Goal: Information Seeking & Learning: Learn about a topic

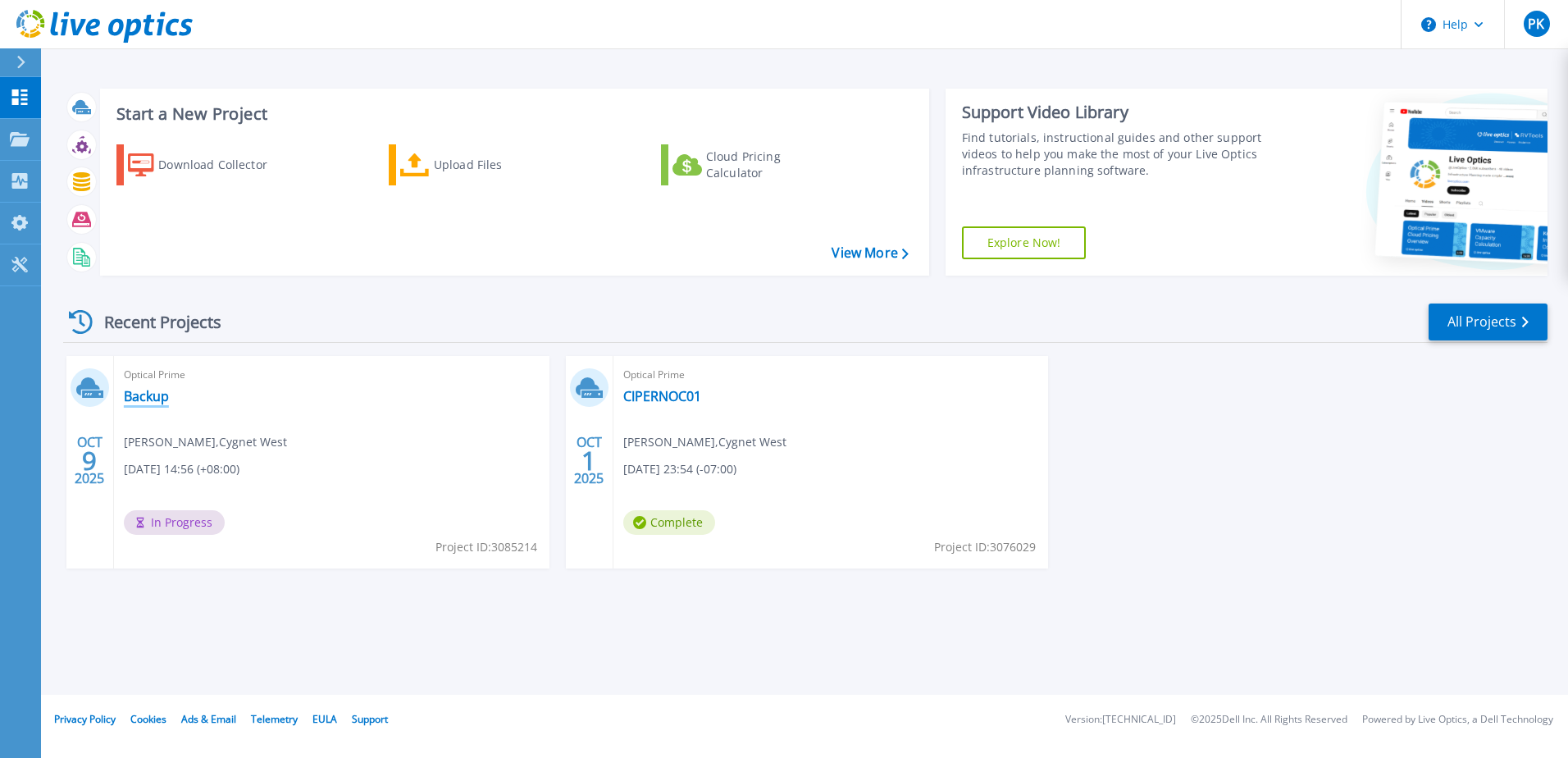
click at [158, 396] on link "Backup" at bounding box center [146, 396] width 45 height 16
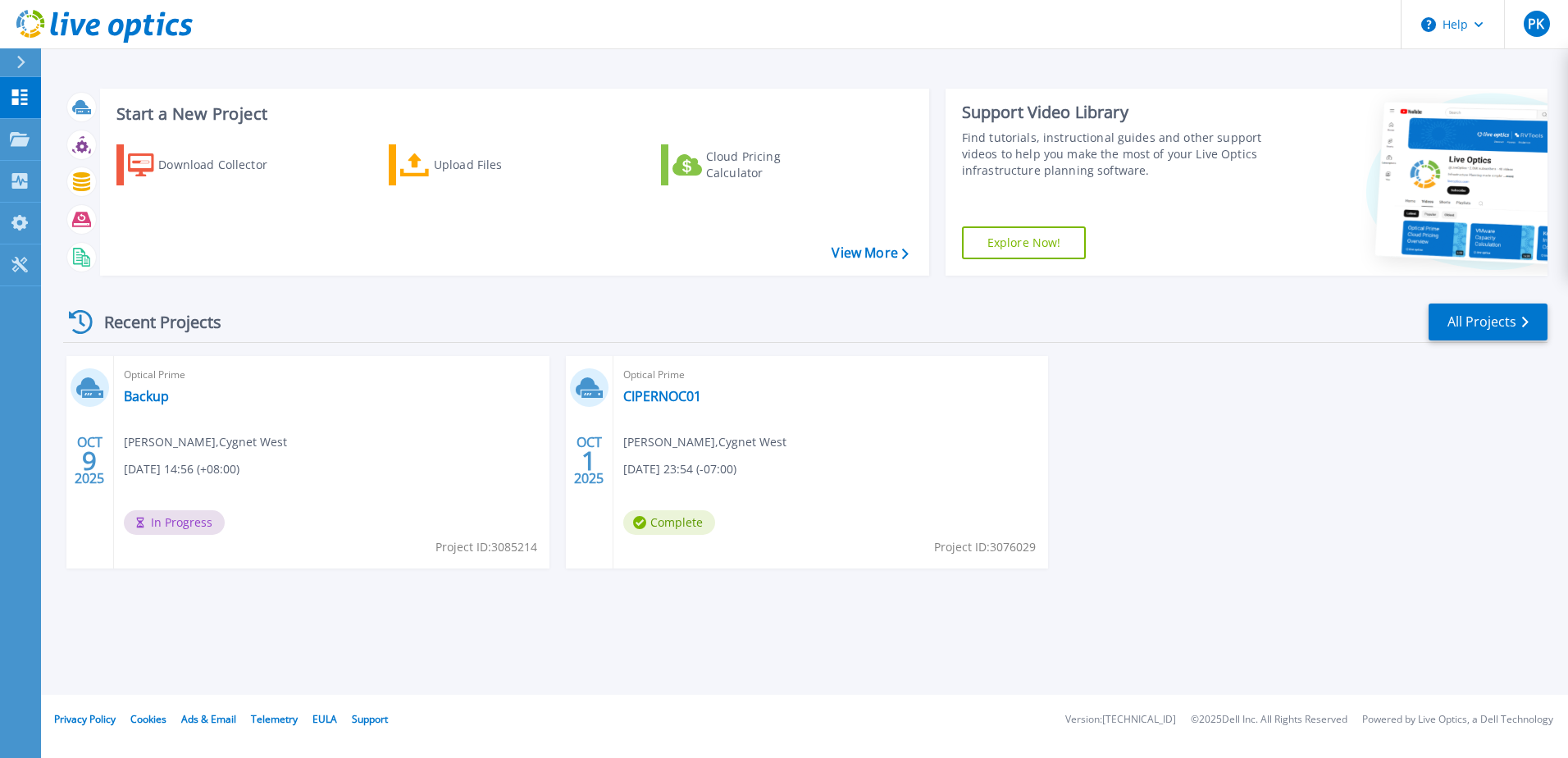
click at [312, 455] on div "Optical Prime Backup Pavan Kumar , Cygnet West 10/09/2025, 14:56 (+08:00) In Pr…" at bounding box center [331, 462] width 435 height 213
click at [143, 395] on link "Backup" at bounding box center [146, 396] width 45 height 16
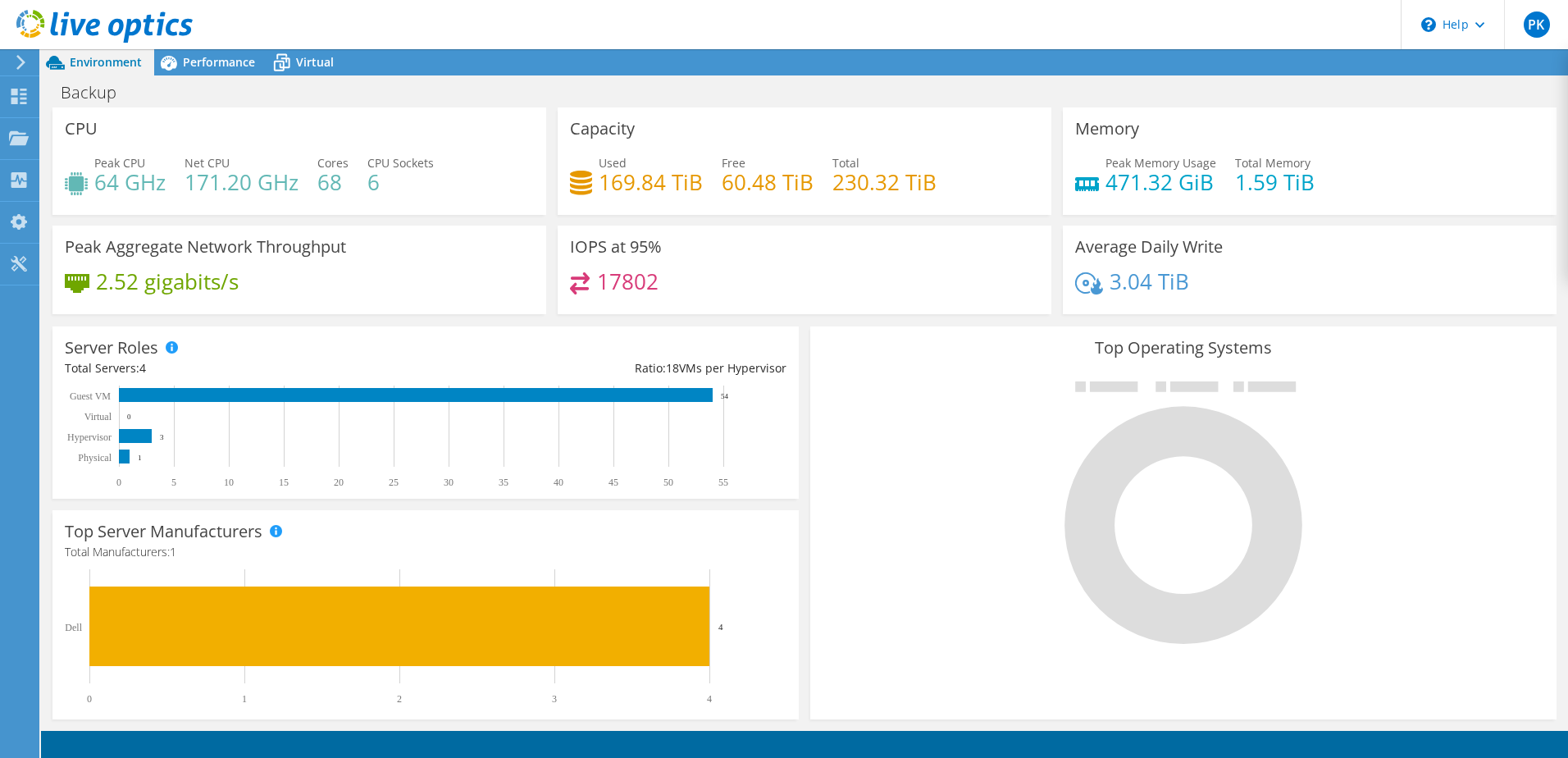
scroll to position [393, 0]
click at [191, 58] on span "Performance" at bounding box center [218, 62] width 72 height 15
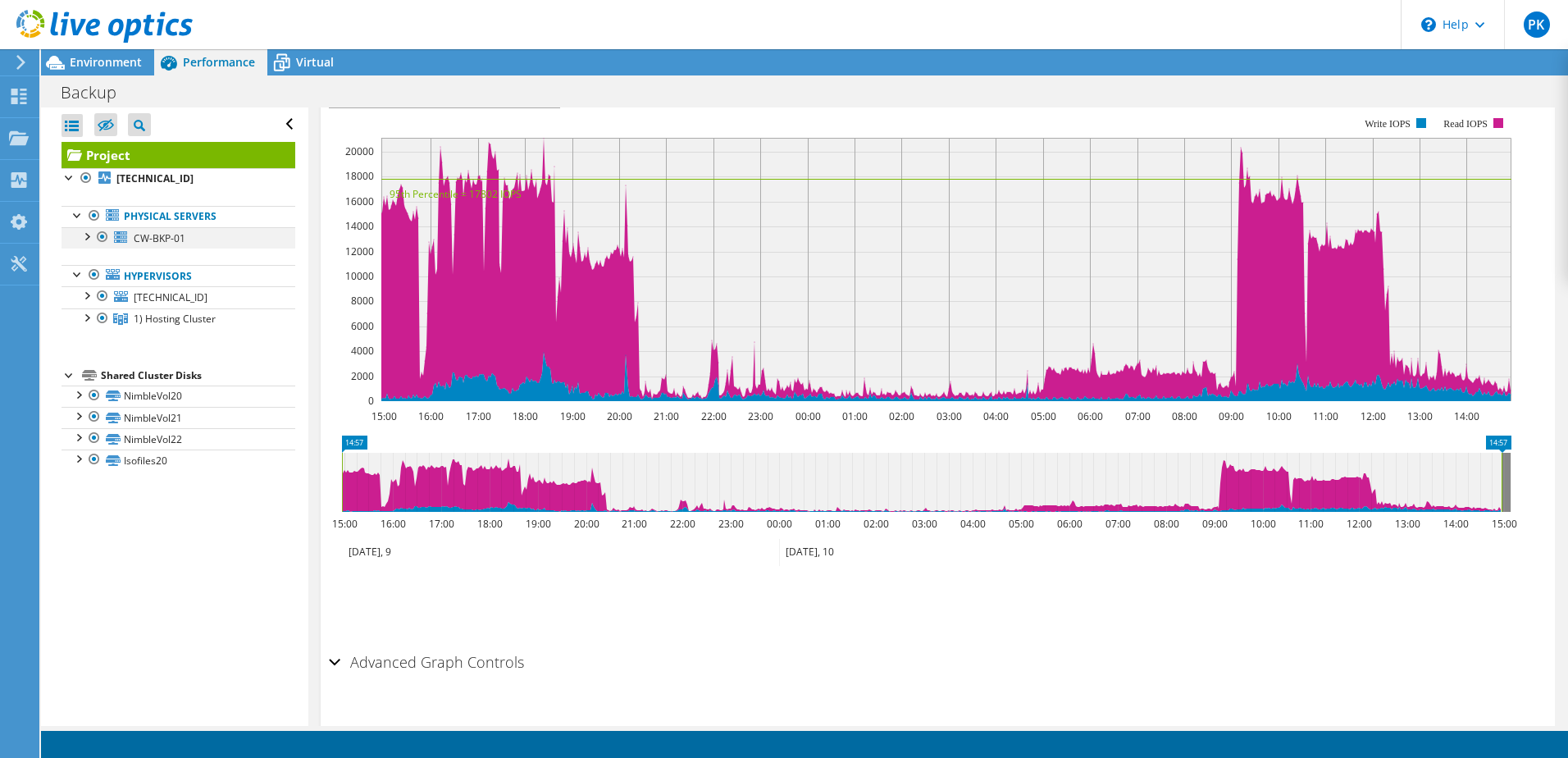
click at [86, 233] on div at bounding box center [86, 235] width 16 height 16
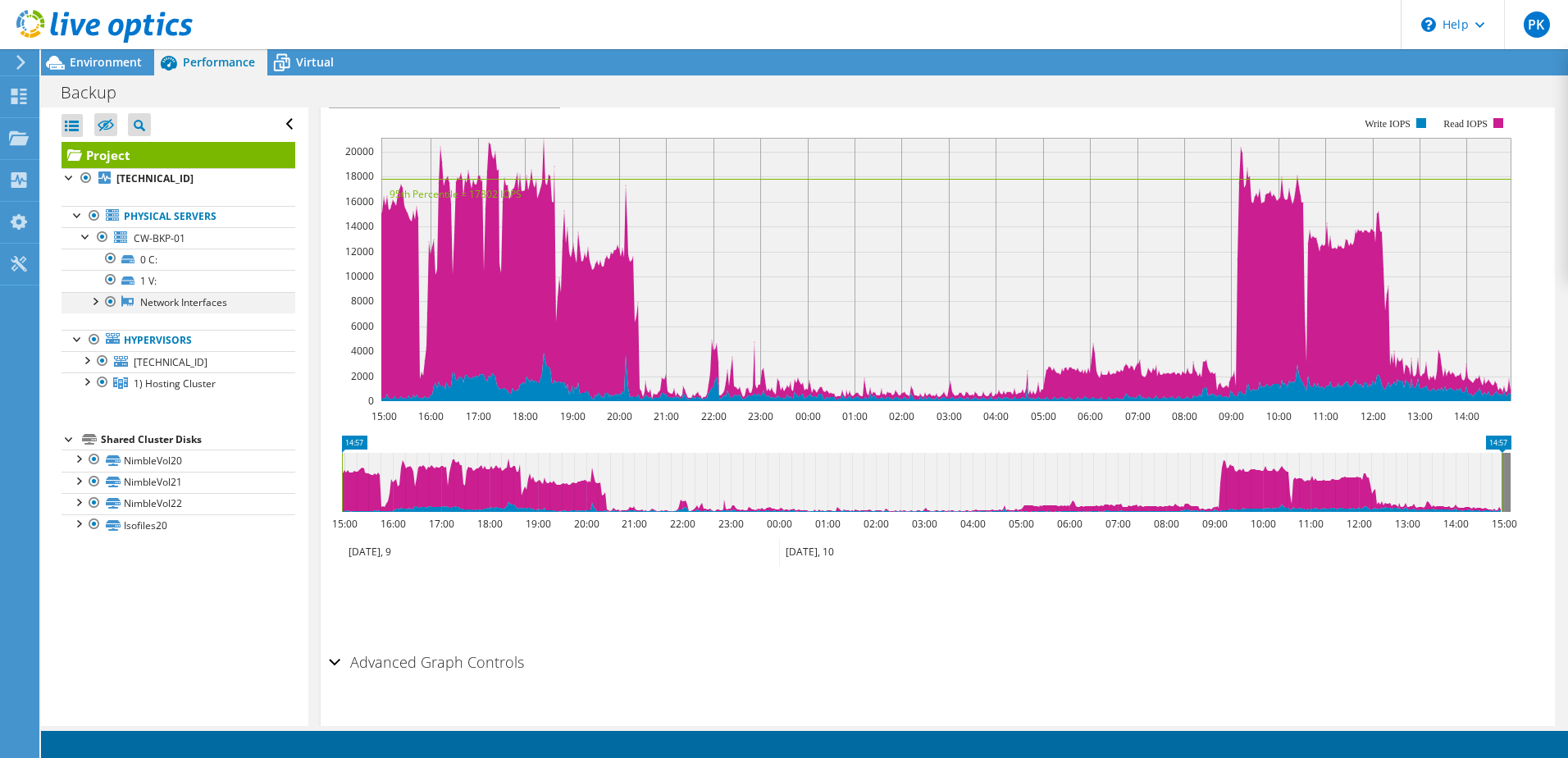
click at [93, 302] on div at bounding box center [93, 300] width 16 height 16
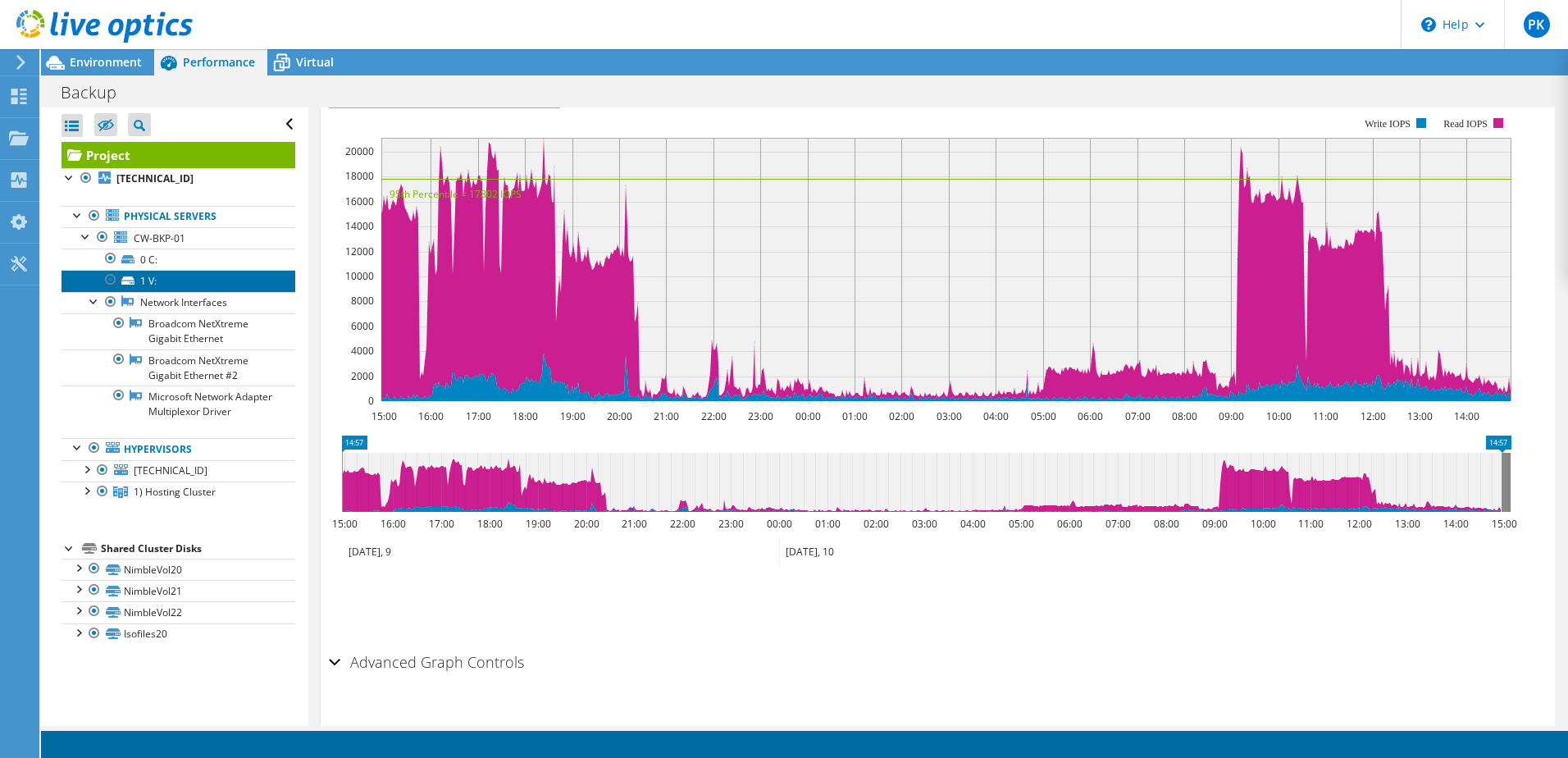
click at [168, 291] on link "1 V:" at bounding box center [178, 280] width 234 height 21
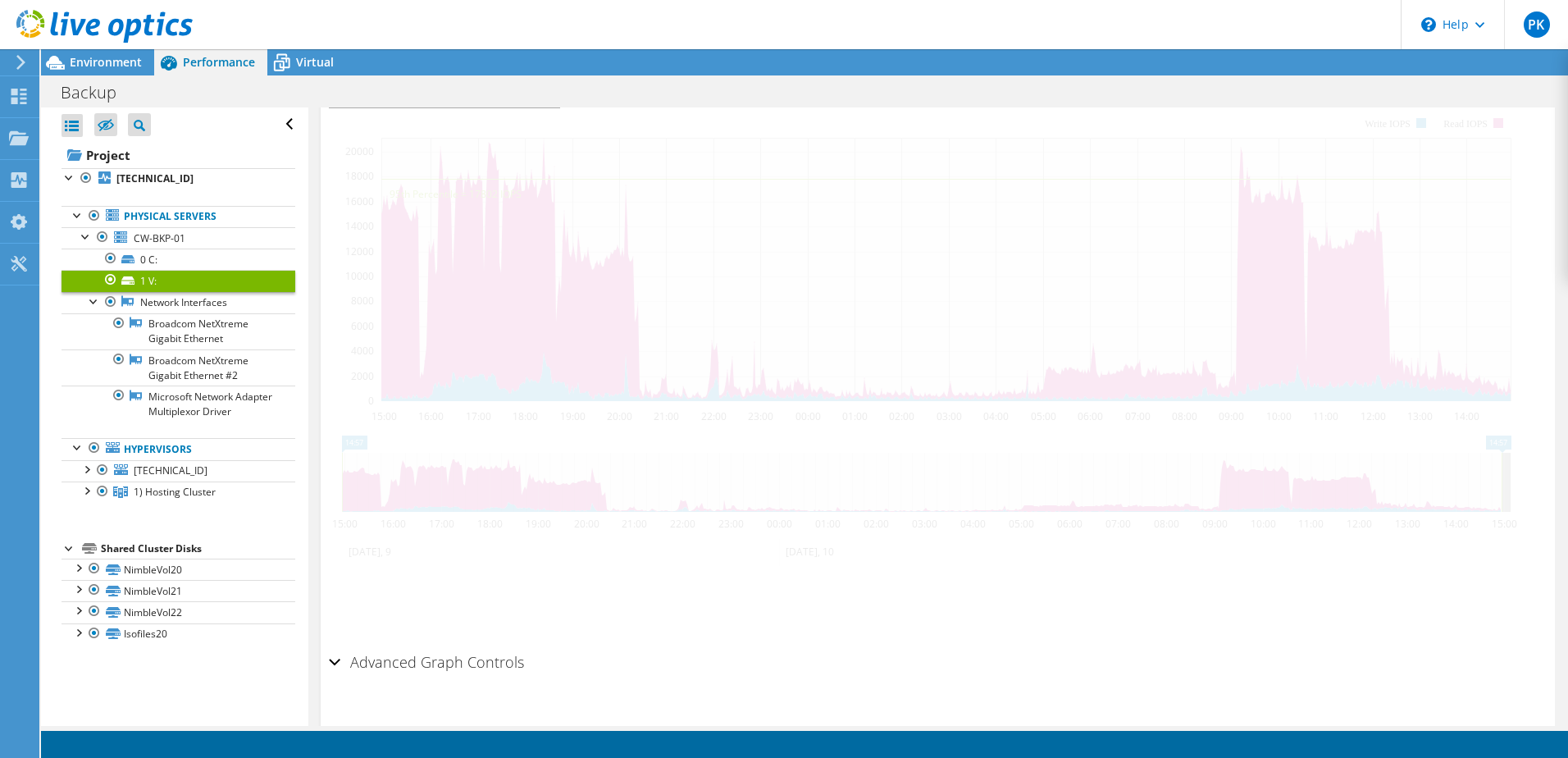
scroll to position [376, 0]
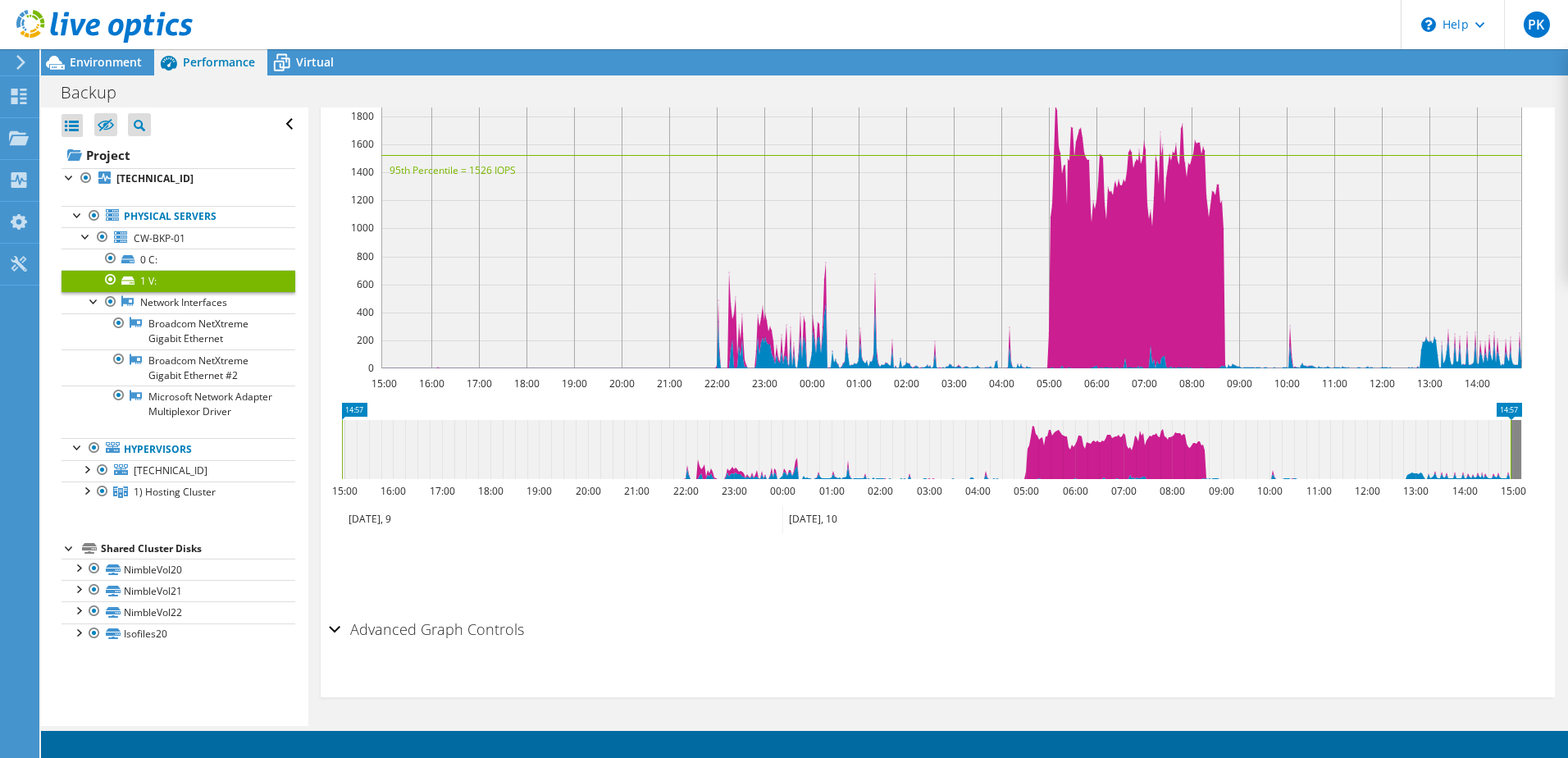
click at [357, 625] on h2 "Advanced Graph Controls" at bounding box center [426, 629] width 195 height 33
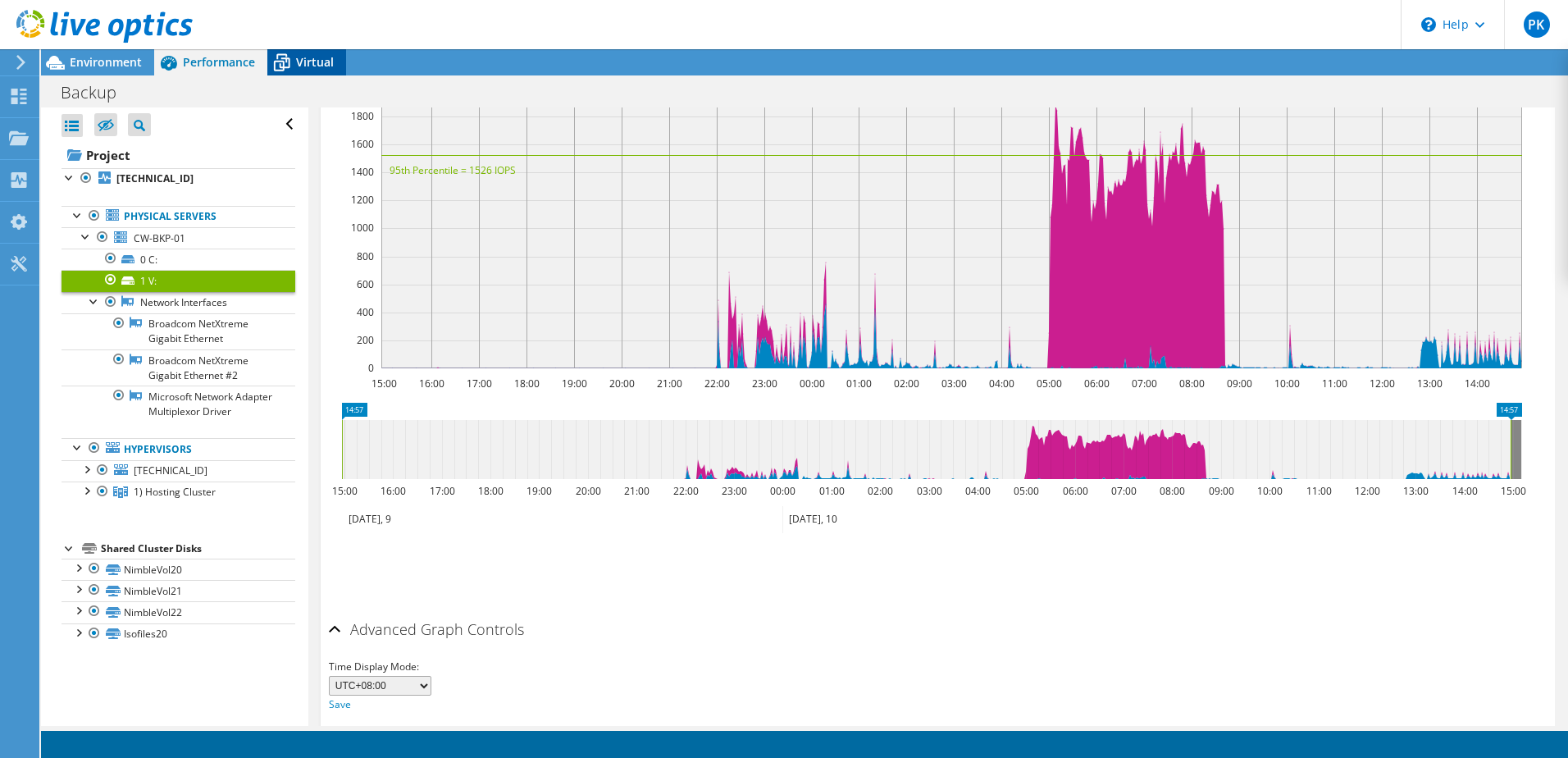
click at [292, 68] on icon at bounding box center [282, 63] width 29 height 29
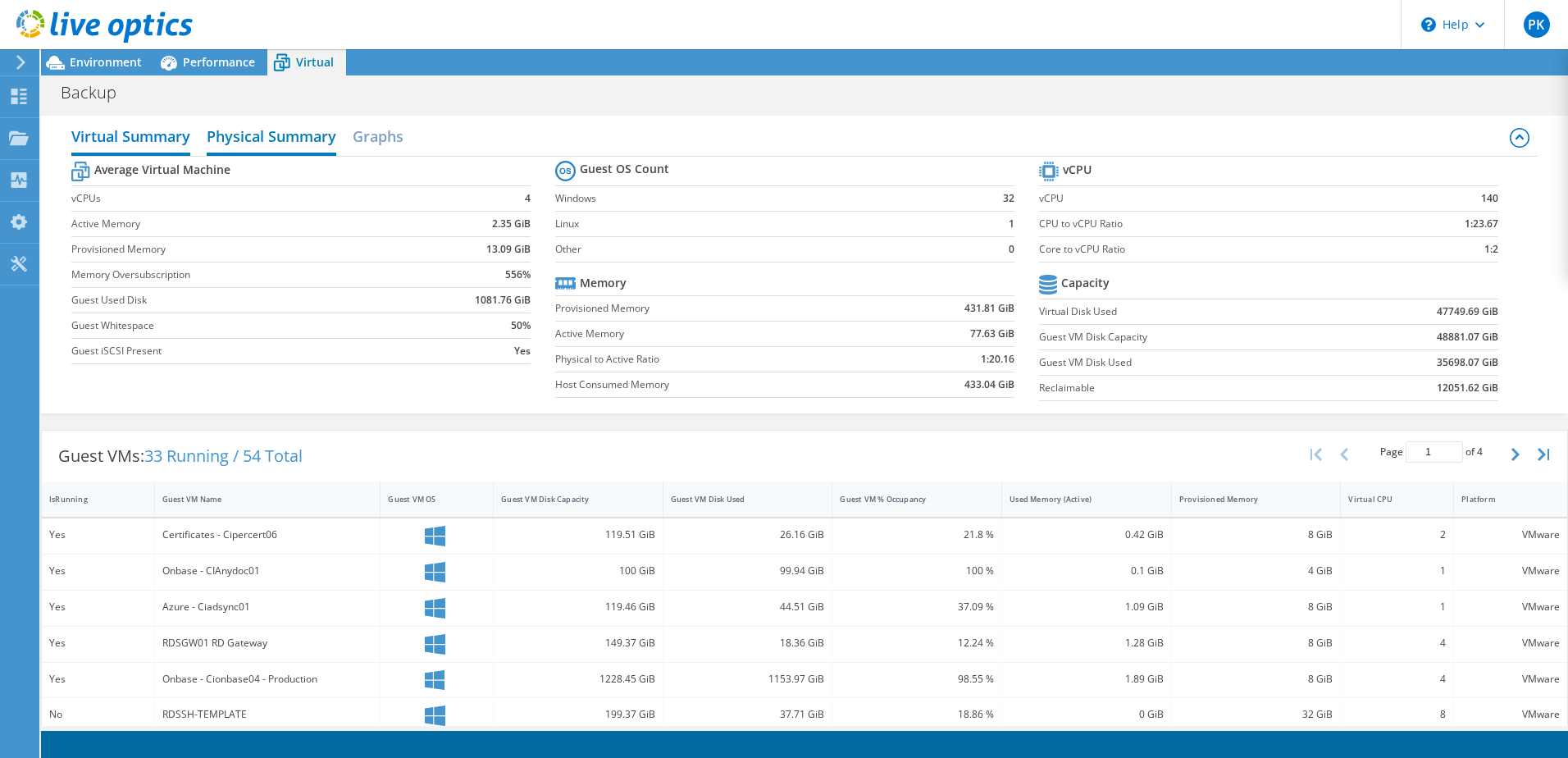
click at [296, 145] on h2 "Physical Summary" at bounding box center [271, 137] width 130 height 36
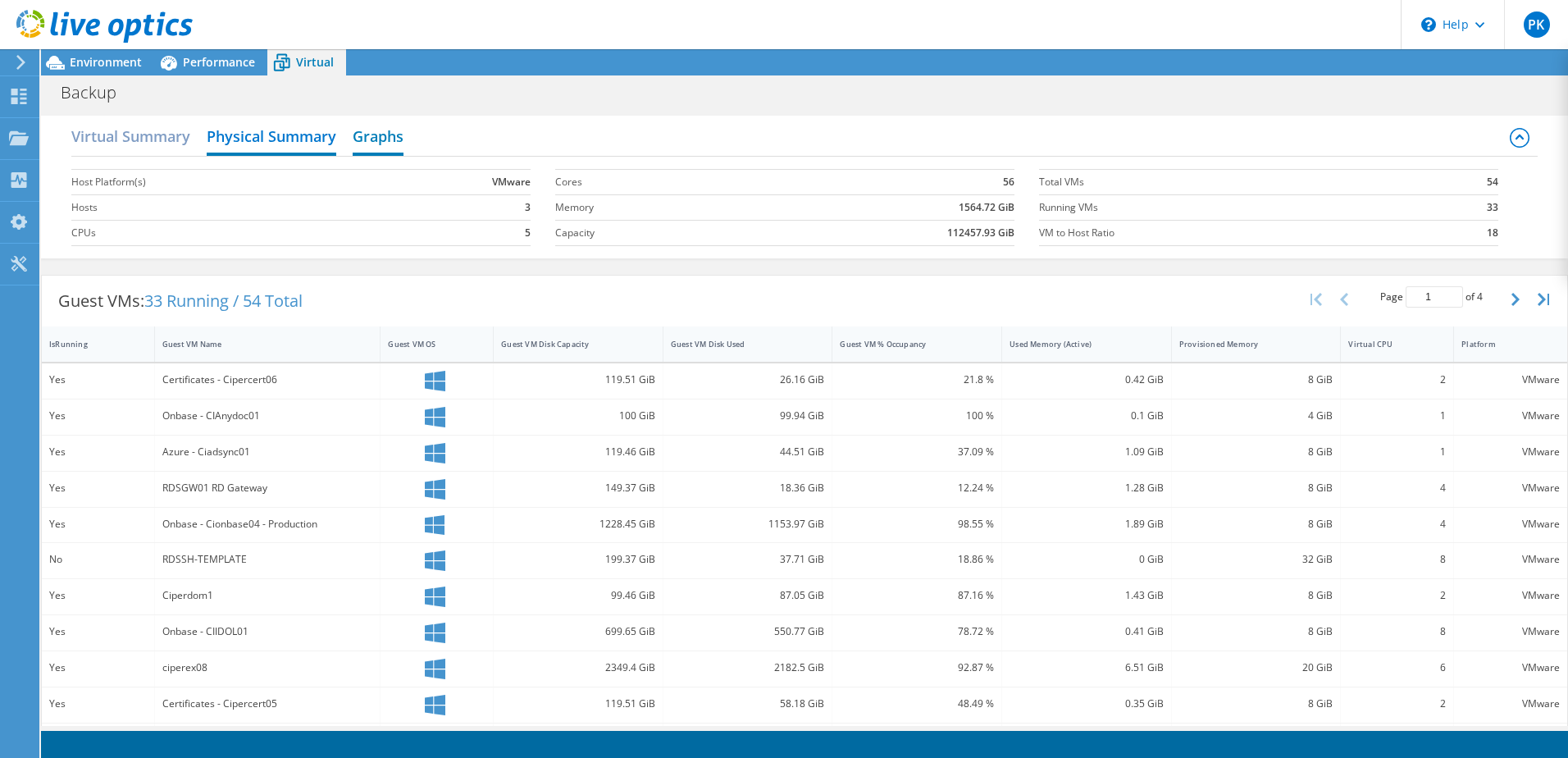
drag, startPoint x: 390, startPoint y: 144, endPoint x: 391, endPoint y: 153, distance: 9.1
click at [390, 145] on h2 "Graphs" at bounding box center [377, 137] width 51 height 36
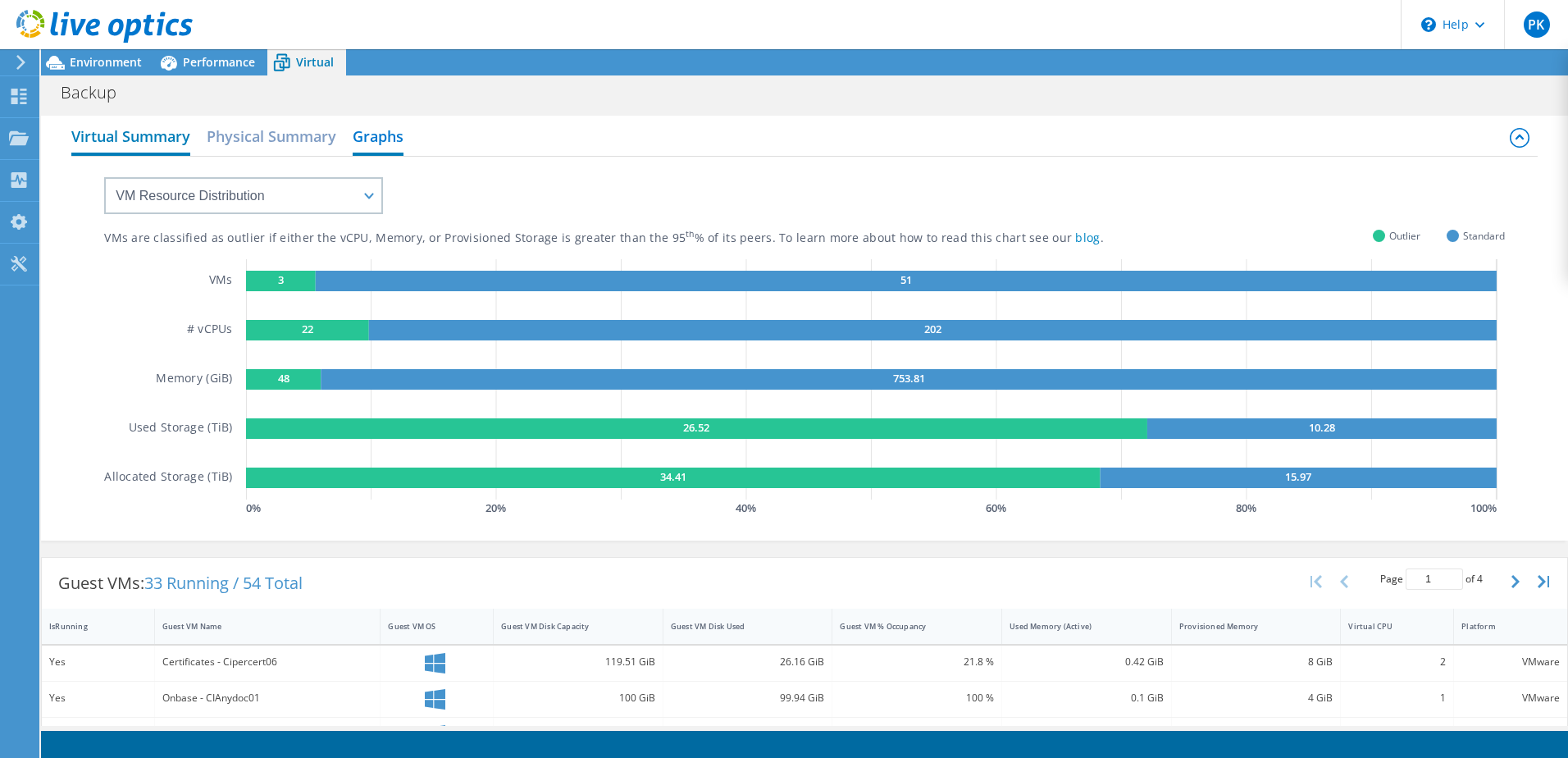
click at [166, 142] on h2 "Virtual Summary" at bounding box center [131, 137] width 119 height 36
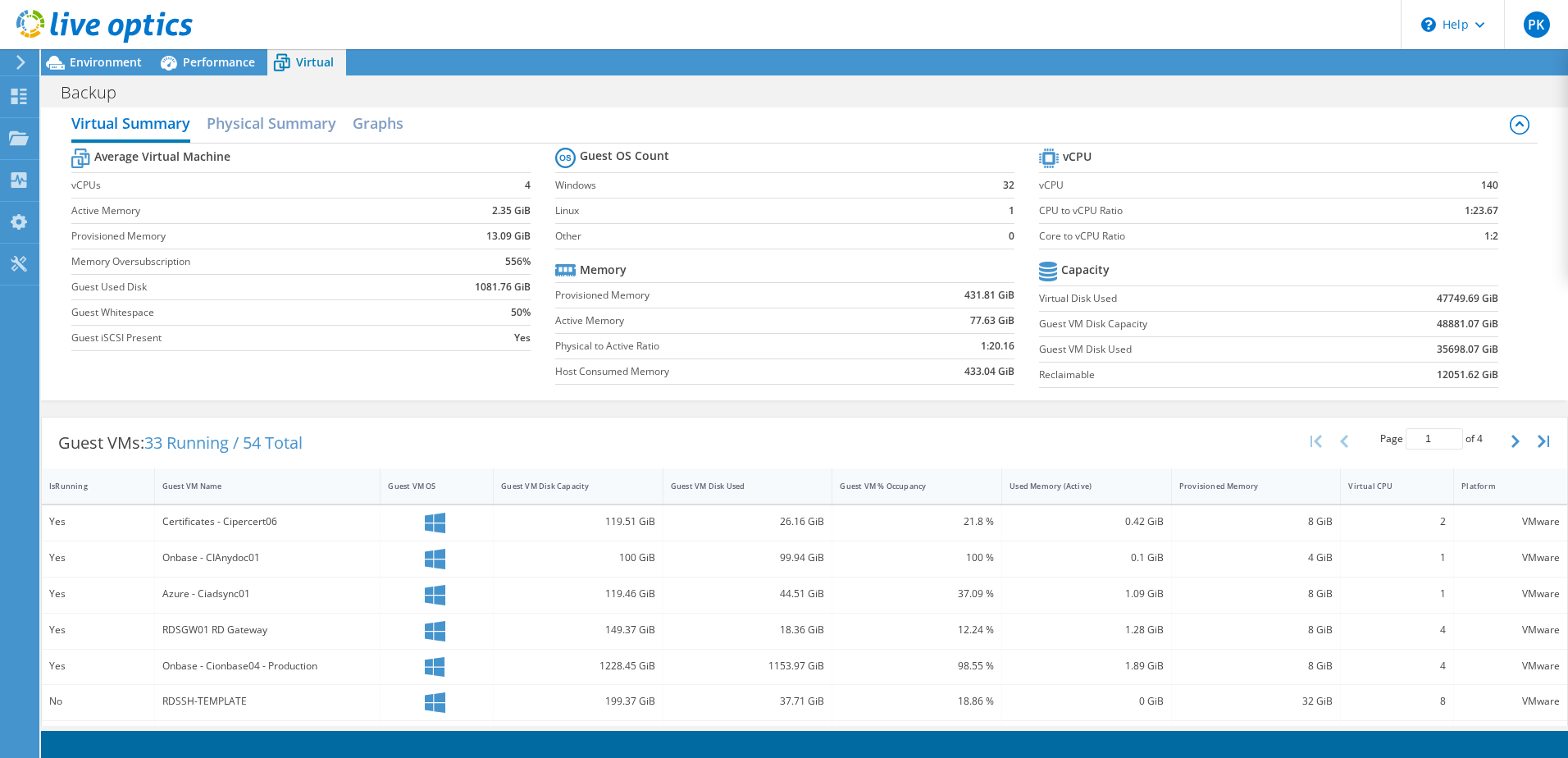
scroll to position [0, 0]
click at [92, 71] on div "Environment" at bounding box center [98, 62] width 114 height 26
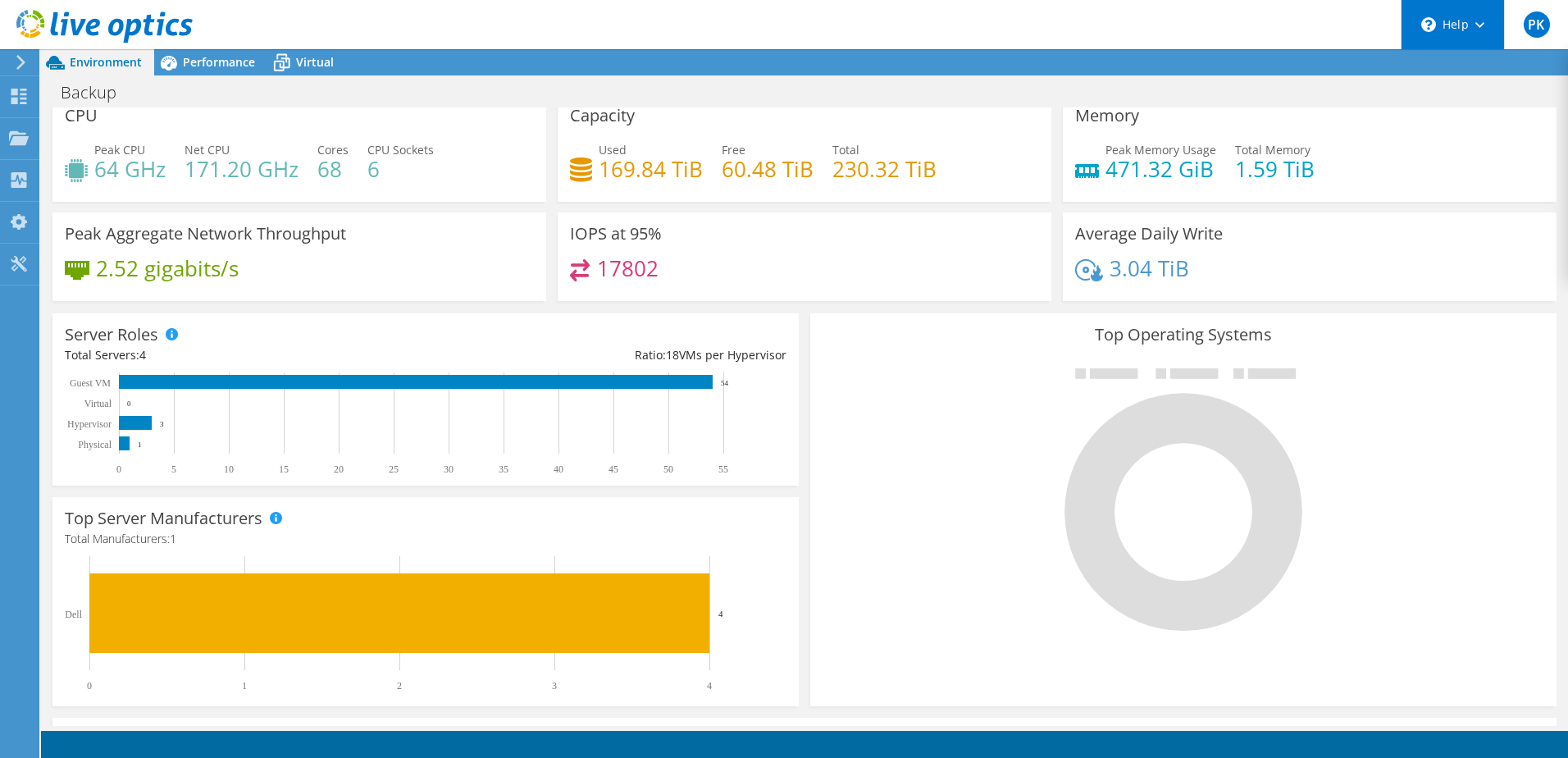
click at [1471, 37] on div "\n Help" at bounding box center [1452, 24] width 103 height 49
